Goal: Navigation & Orientation: Go to known website

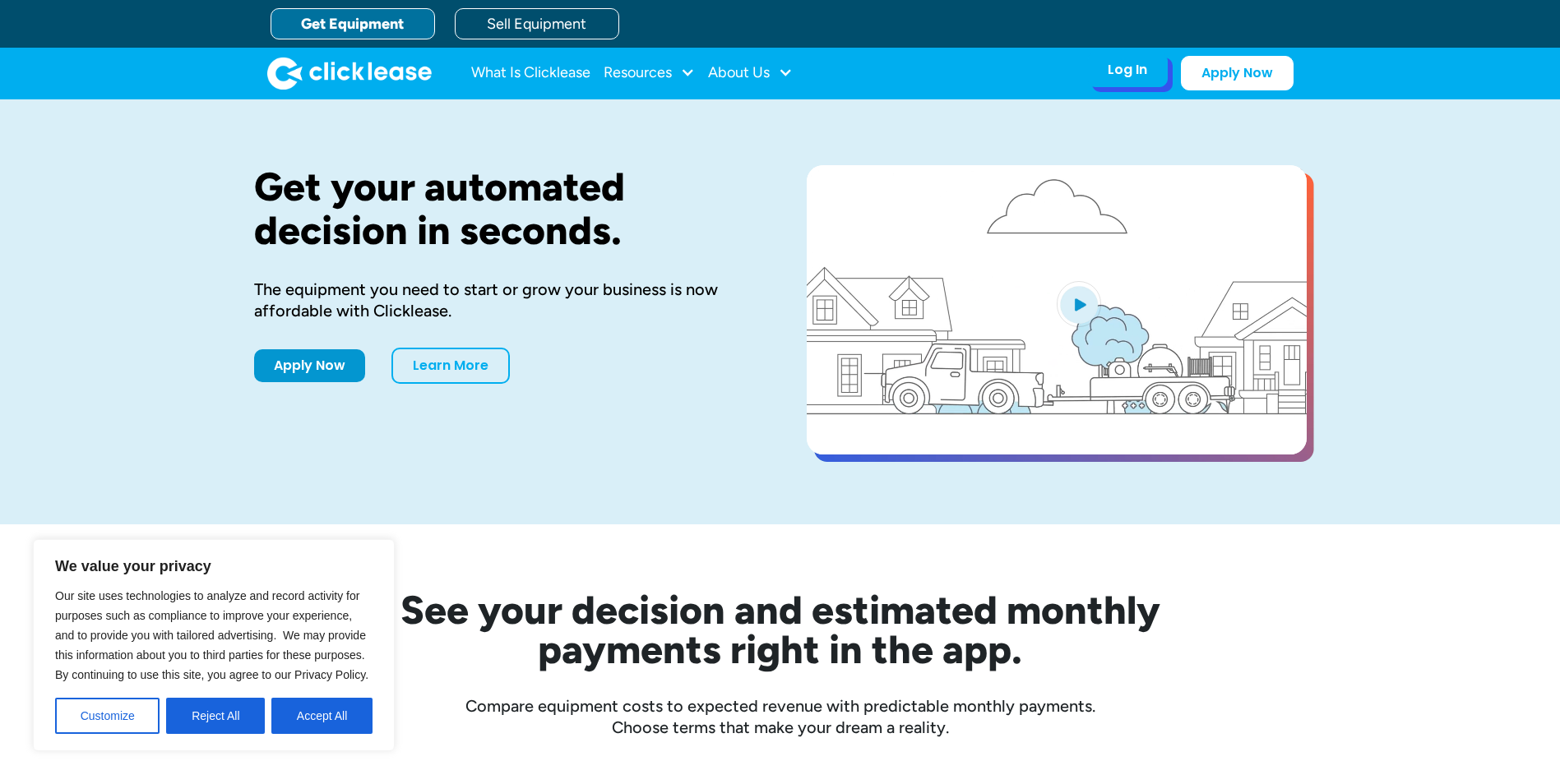
click at [1113, 73] on div "Log In" at bounding box center [1128, 69] width 40 height 16
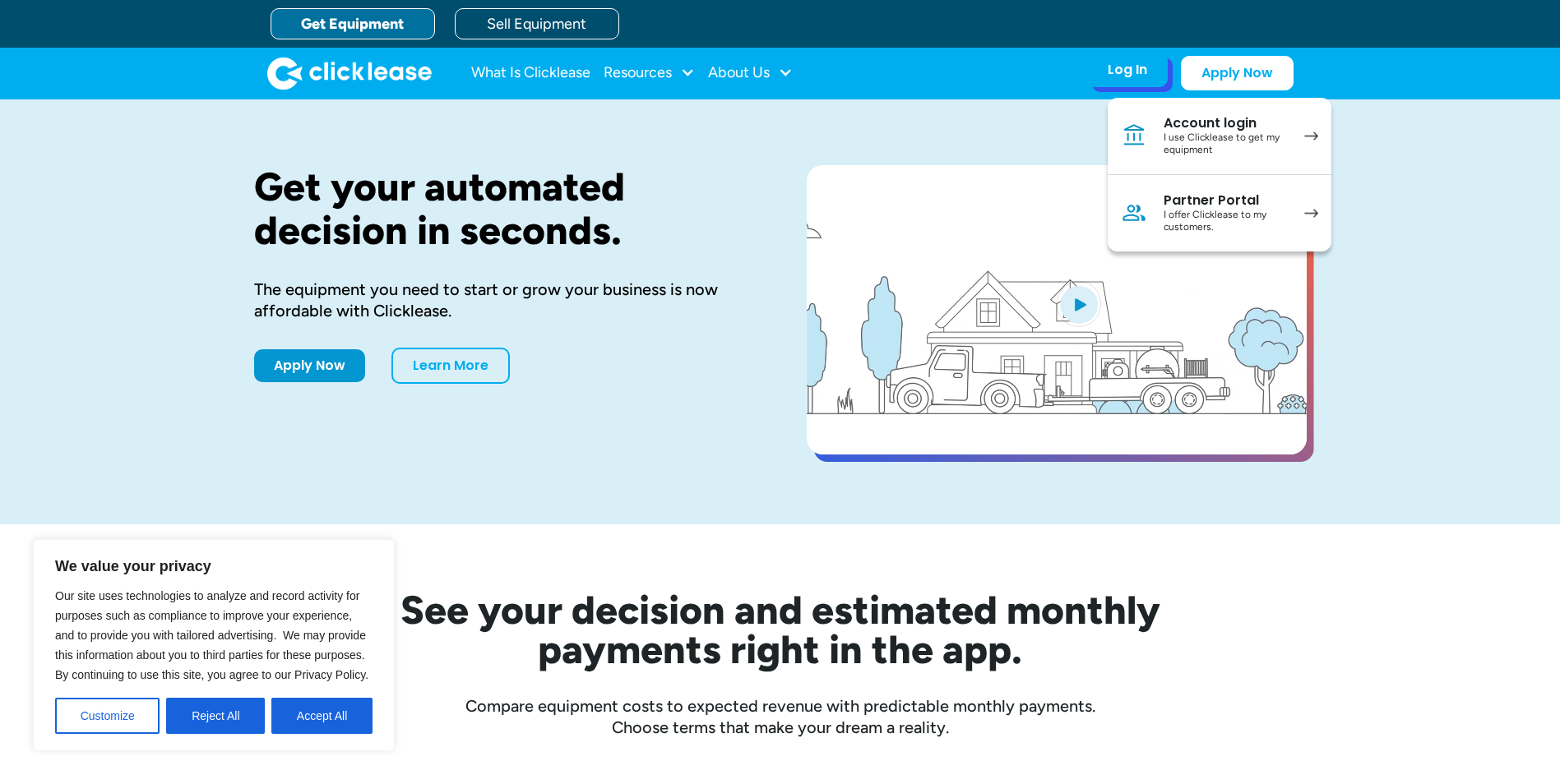
click at [1219, 222] on div "I offer Clicklease to my customers." at bounding box center [1225, 221] width 124 height 25
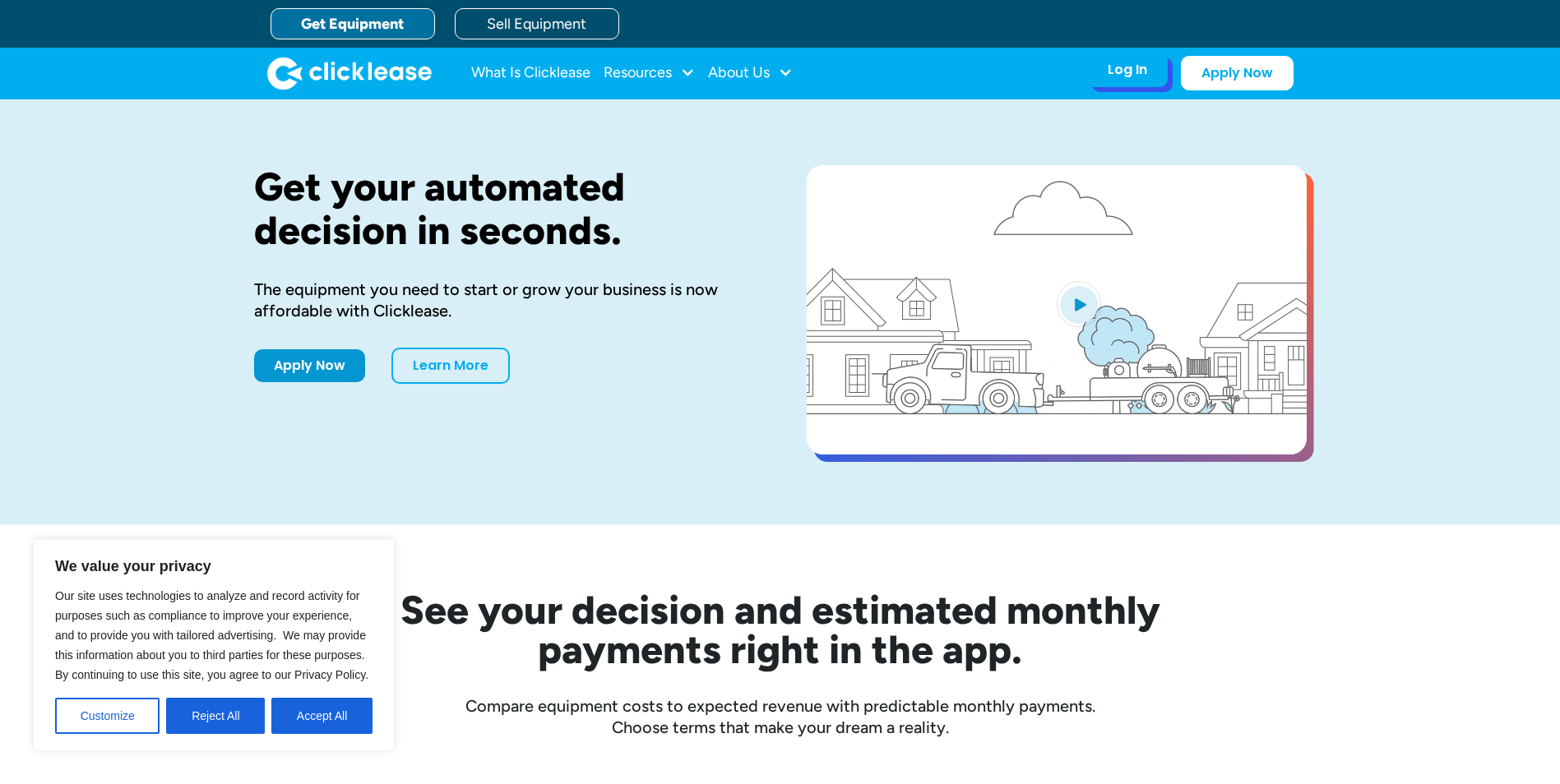
click at [1118, 73] on div "Log In" at bounding box center [1128, 69] width 40 height 16
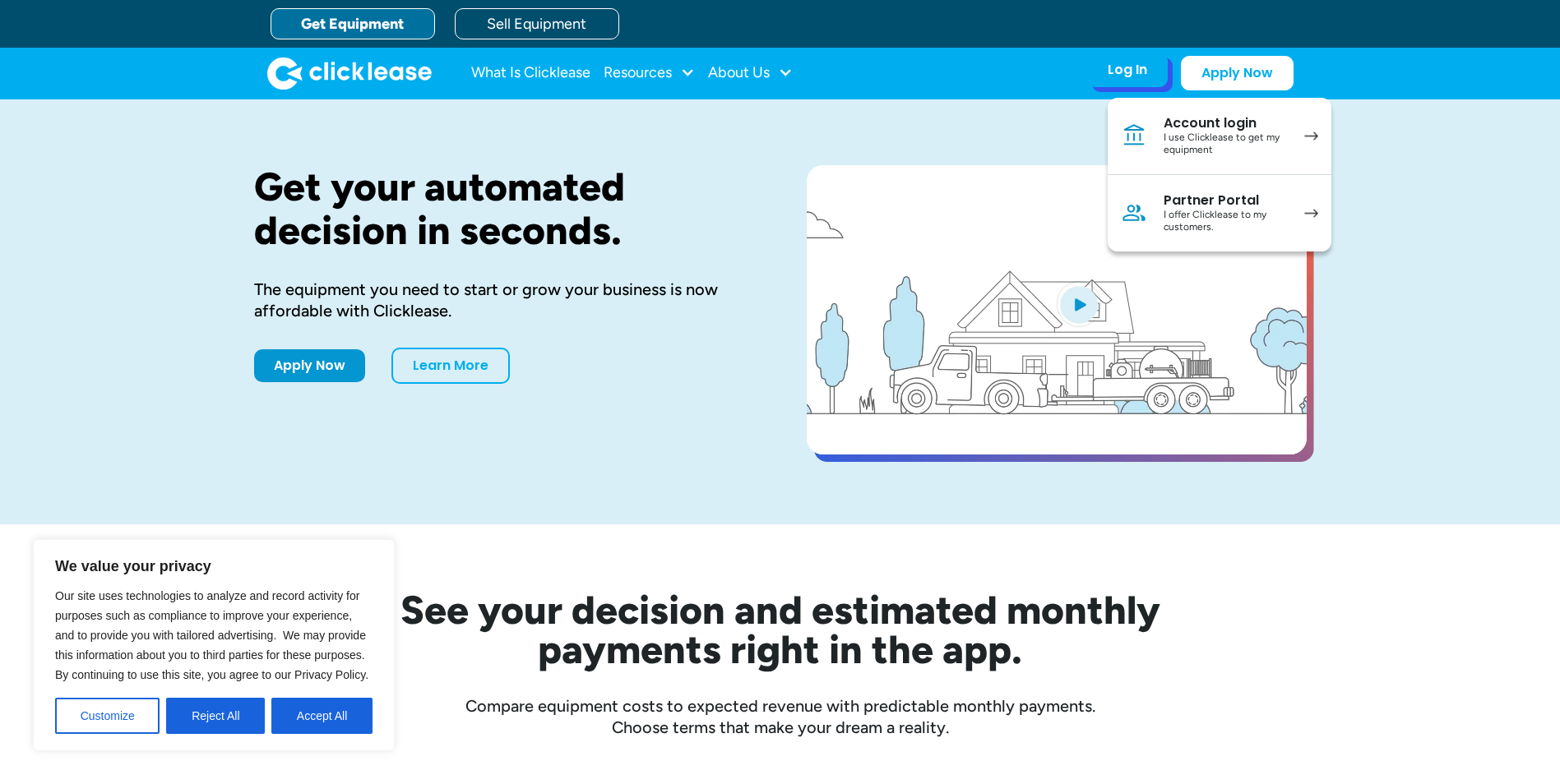
click at [1215, 212] on div "I offer Clicklease to my customers." at bounding box center [1225, 221] width 124 height 25
